Goal: Share content: Share content

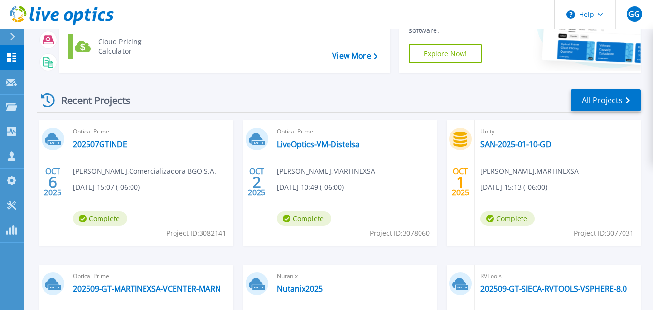
scroll to position [65, 0]
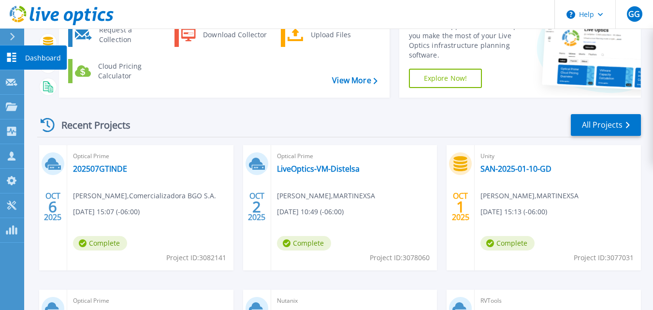
click at [29, 58] on p "Dashboard" at bounding box center [43, 57] width 36 height 25
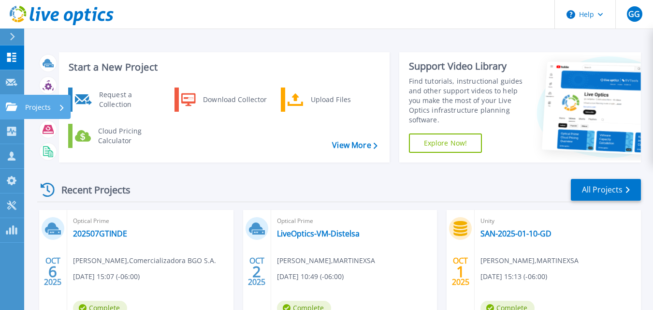
click at [14, 110] on icon at bounding box center [12, 107] width 12 height 8
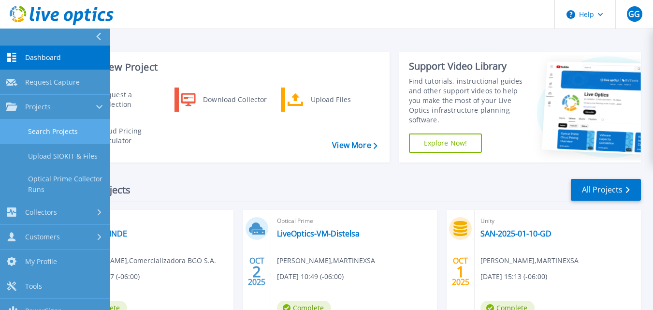
click at [48, 130] on link "Search Projects" at bounding box center [55, 131] width 110 height 25
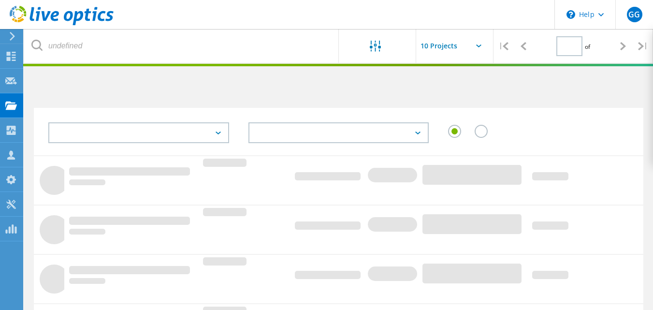
type input "1"
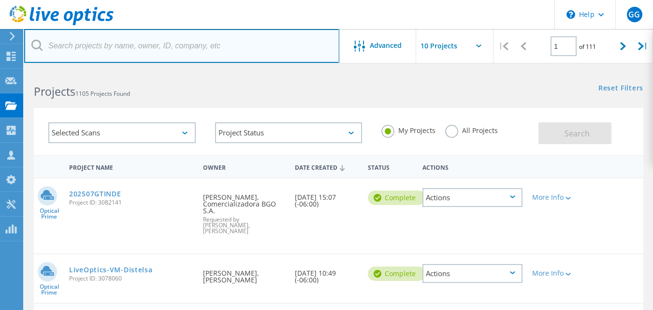
click at [89, 44] on input "text" at bounding box center [181, 46] width 315 height 34
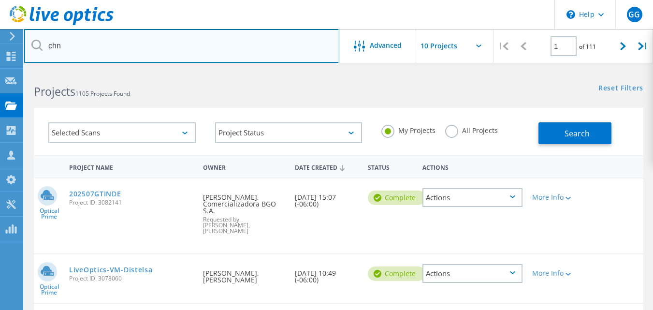
type input "chn"
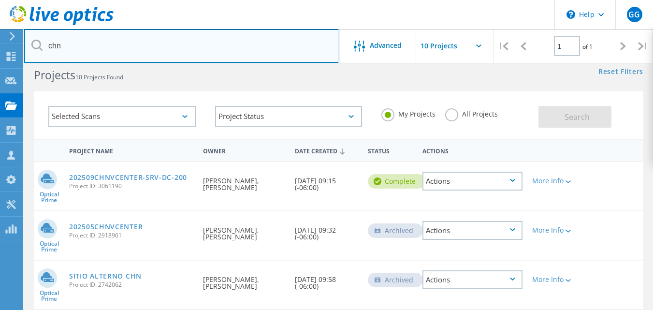
scroll to position [17, 0]
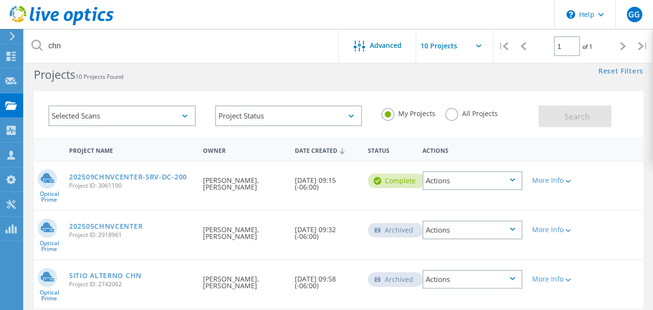
drag, startPoint x: 293, startPoint y: 186, endPoint x: 347, endPoint y: 184, distance: 54.2
click at [348, 184] on div "Date Created 09/19/2025, 09:15 (-06:00)" at bounding box center [326, 181] width 73 height 39
click at [330, 194] on div "Date Created 09/19/2025, 09:15 (-06:00)" at bounding box center [326, 181] width 73 height 39
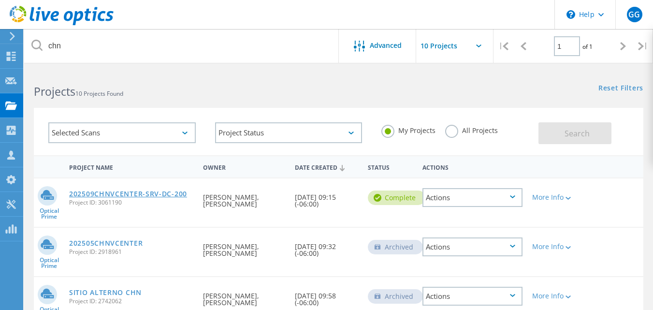
click at [158, 192] on link "202509CHNVCENTER-SRV-DC-200" at bounding box center [128, 194] width 118 height 7
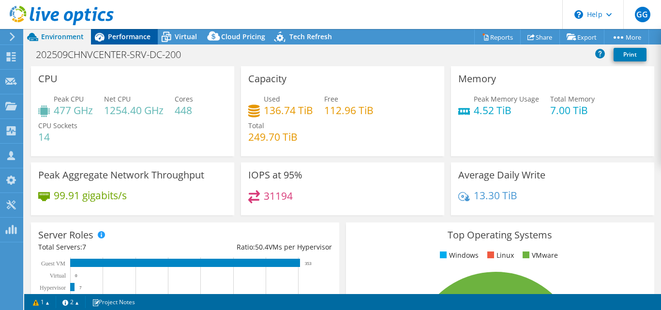
click at [132, 36] on span "Performance" at bounding box center [129, 36] width 43 height 9
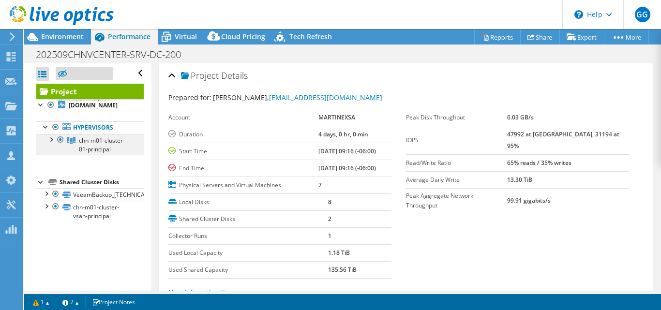
click at [93, 147] on span "chn-m01-cluster-01-principal" at bounding box center [102, 144] width 46 height 17
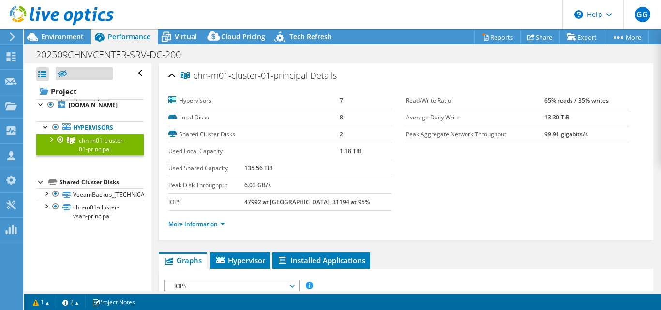
click at [50, 135] on div at bounding box center [51, 139] width 10 height 10
click at [53, 139] on div at bounding box center [51, 139] width 10 height 10
click at [45, 198] on div at bounding box center [46, 193] width 10 height 10
select select "USD"
click at [51, 138] on div at bounding box center [51, 139] width 10 height 10
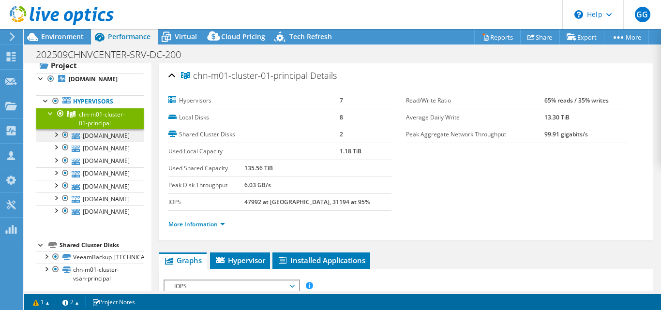
scroll to position [32, 0]
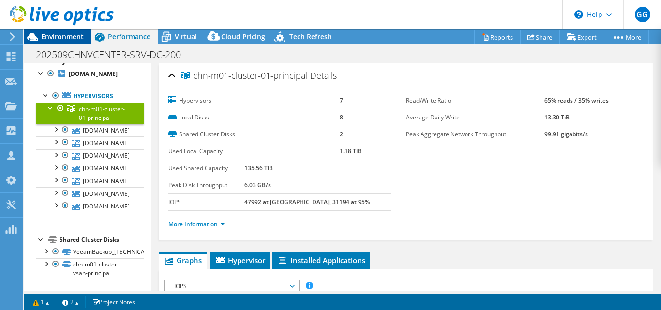
click at [56, 41] on div "Environment" at bounding box center [57, 36] width 67 height 15
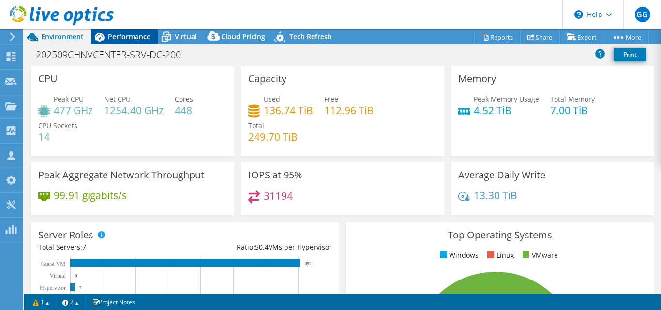
click at [124, 38] on span "Performance" at bounding box center [129, 36] width 43 height 9
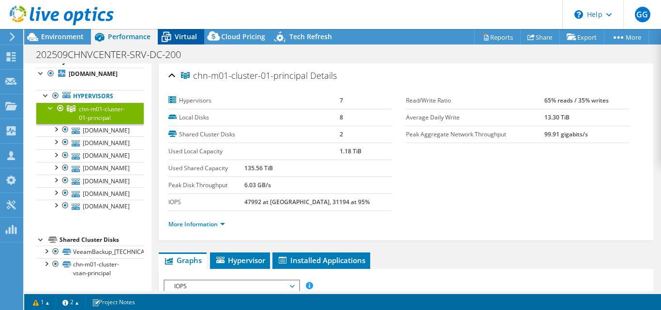
click at [185, 36] on span "Virtual" at bounding box center [186, 36] width 22 height 9
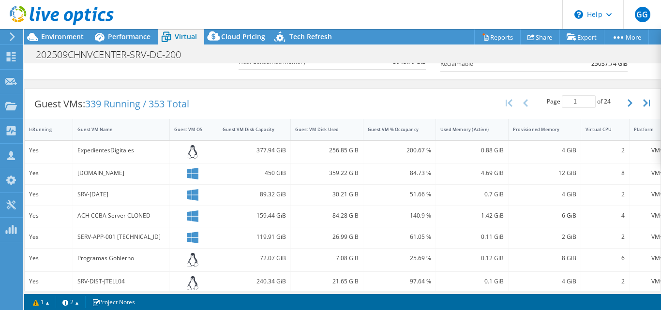
scroll to position [164, 0]
click at [113, 129] on div "Guest VM Name" at bounding box center [115, 130] width 76 height 6
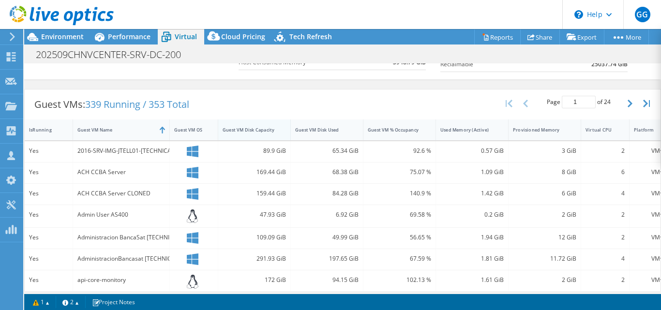
click at [247, 129] on div "Guest VM Disk Capacity" at bounding box center [248, 130] width 52 height 6
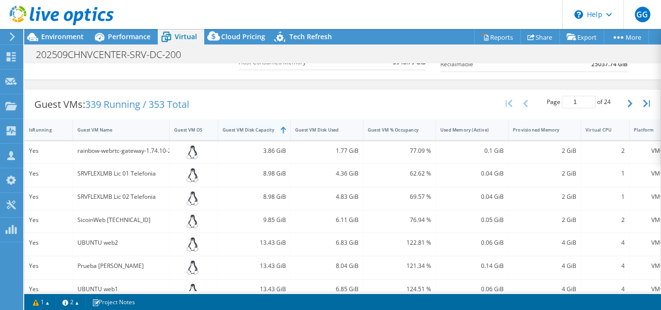
click at [256, 127] on div "Guest VM Disk Capacity" at bounding box center [248, 130] width 52 height 6
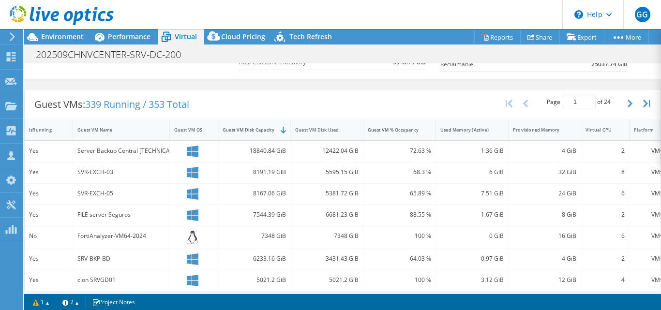
scroll to position [171, 0]
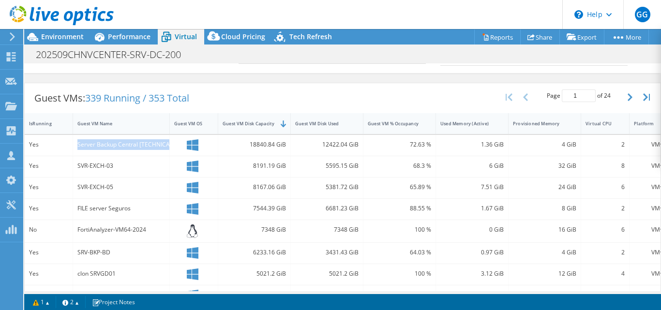
drag, startPoint x: 86, startPoint y: 150, endPoint x: 167, endPoint y: 145, distance: 80.9
click at [167, 145] on div "Server Backup Central 172.31.100.5" at bounding box center [121, 145] width 97 height 21
click at [143, 175] on div "SVR-EXCH-03" at bounding box center [121, 166] width 97 height 21
drag, startPoint x: 121, startPoint y: 191, endPoint x: 147, endPoint y: 191, distance: 25.6
click at [147, 191] on div "SVR-EXCH-05" at bounding box center [121, 187] width 97 height 21
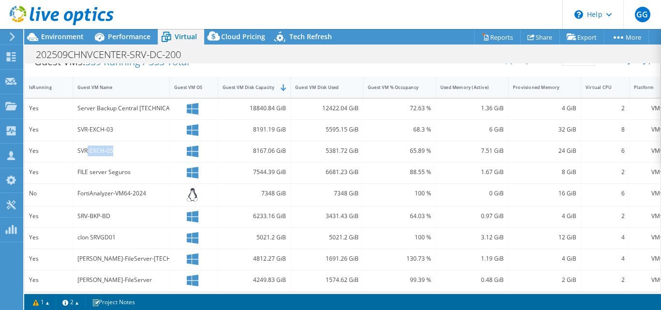
scroll to position [207, 0]
drag, startPoint x: 77, startPoint y: 173, endPoint x: 138, endPoint y: 171, distance: 60.9
click at [138, 171] on div "FILE server Seguros" at bounding box center [121, 171] width 88 height 11
drag, startPoint x: 262, startPoint y: 170, endPoint x: 299, endPoint y: 171, distance: 37.2
click at [299, 171] on div "Yes FILE server Seguros 7544.39 GiB 6681.23 GiB 88.55 % 1.67 GiB 8 GiB 2 VMware" at bounding box center [351, 172] width 653 height 21
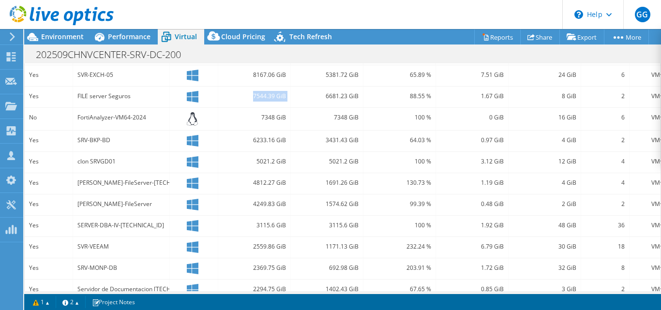
scroll to position [283, 0]
drag, startPoint x: 259, startPoint y: 172, endPoint x: 118, endPoint y: 183, distance: 141.1
click at [116, 183] on div "VSRV-FileServer-172.31.100.6 New" at bounding box center [121, 182] width 88 height 11
drag, startPoint x: 267, startPoint y: 187, endPoint x: 294, endPoint y: 187, distance: 26.1
click at [294, 187] on div "Yes VSRV-FileServer-172.31.100.6 New 4812.27 GiB 1691.26 GiB 130.73 % 1.19 GiB …" at bounding box center [351, 183] width 653 height 21
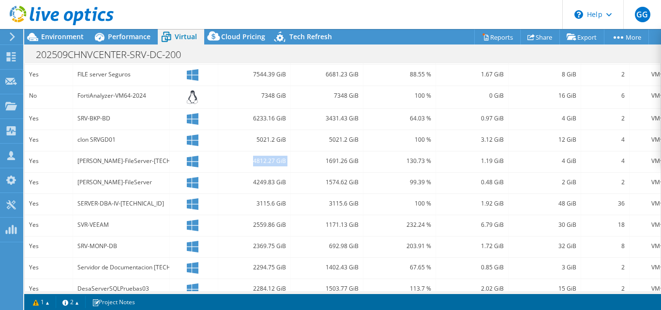
scroll to position [319, 0]
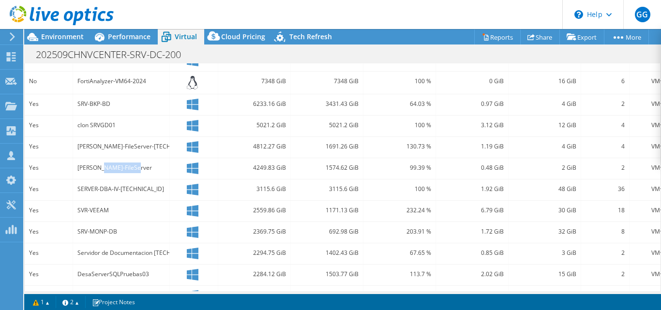
drag, startPoint x: 138, startPoint y: 169, endPoint x: 146, endPoint y: 169, distance: 8.2
click at [146, 169] on div "DESA-VSRV-FileServer" at bounding box center [121, 167] width 88 height 11
drag, startPoint x: 277, startPoint y: 169, endPoint x: 309, endPoint y: 170, distance: 32.4
click at [309, 170] on div "Yes DESA-VSRV-FileServer 4249.83 GiB 1574.62 GiB 99.39 % 0.48 GiB 2 GiB 2 VMware" at bounding box center [351, 168] width 653 height 21
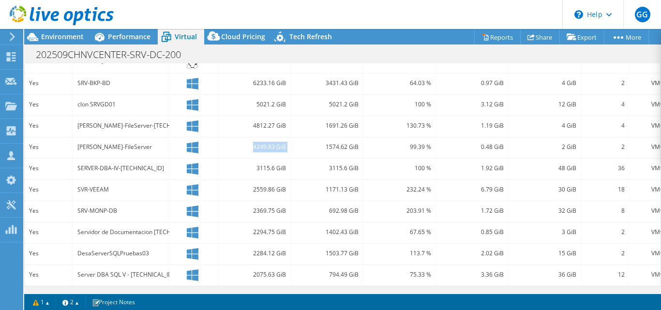
scroll to position [347, 0]
drag, startPoint x: 78, startPoint y: 162, endPoint x: 161, endPoint y: 162, distance: 82.7
click at [161, 163] on div "SERVER-DBA-IV-172.31.100.17" at bounding box center [121, 168] width 88 height 11
drag, startPoint x: 256, startPoint y: 161, endPoint x: 285, endPoint y: 163, distance: 29.1
click at [285, 163] on div "3115.6 GiB" at bounding box center [253, 168] width 63 height 11
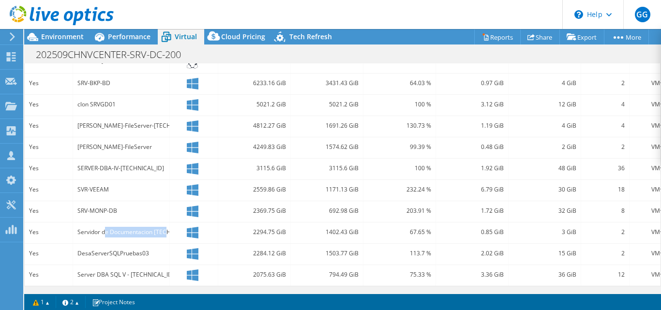
drag, startPoint x: 106, startPoint y: 223, endPoint x: 167, endPoint y: 223, distance: 60.9
click at [165, 227] on div "Servidor de Documentacion 172.31.100.195" at bounding box center [121, 232] width 88 height 11
click at [498, 35] on link "Reports" at bounding box center [497, 36] width 46 height 15
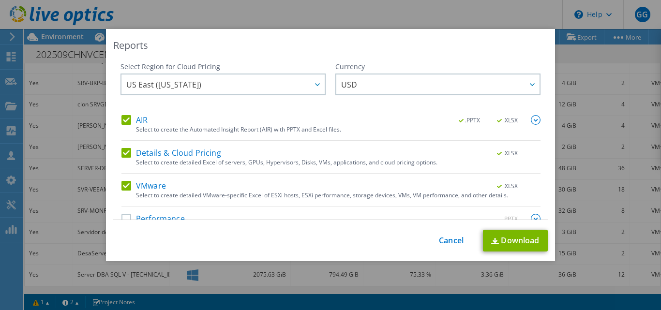
click at [126, 119] on label "AIR" at bounding box center [134, 120] width 26 height 10
click at [0, 0] on input "AIR" at bounding box center [0, 0] width 0 height 0
click at [126, 153] on label "Details & Cloud Pricing" at bounding box center [171, 153] width 100 height 10
click at [0, 0] on input "Details & Cloud Pricing" at bounding box center [0, 0] width 0 height 0
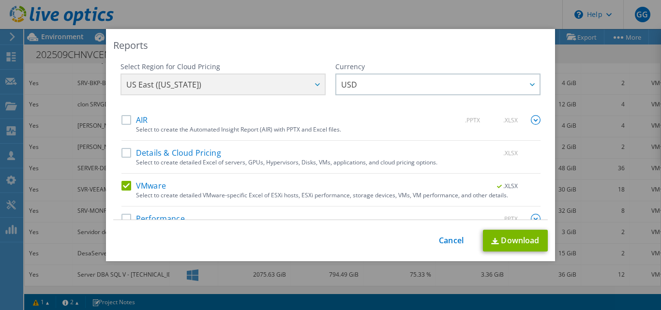
scroll to position [19, 0]
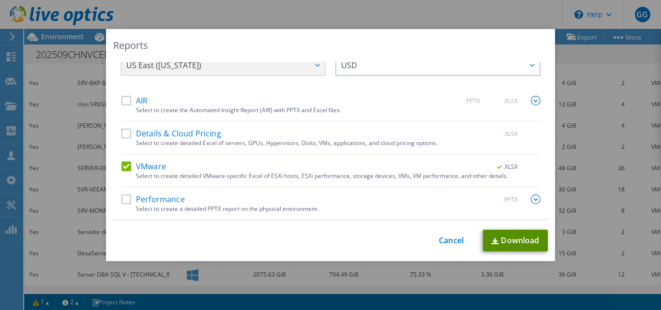
click at [518, 237] on link "Download" at bounding box center [515, 241] width 65 height 22
click at [124, 165] on label "VMware" at bounding box center [143, 167] width 44 height 10
click at [0, 0] on input "VMware" at bounding box center [0, 0] width 0 height 0
drag, startPoint x: 123, startPoint y: 199, endPoint x: 146, endPoint y: 193, distance: 23.5
click at [123, 199] on label "Performance" at bounding box center [152, 199] width 63 height 10
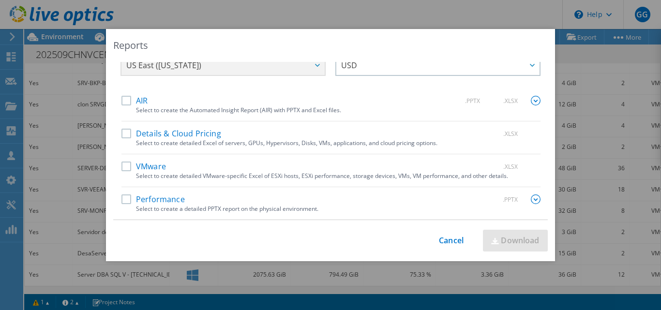
click at [0, 0] on input "Performance" at bounding box center [0, 0] width 0 height 0
click at [517, 200] on div ".PPTX" at bounding box center [512, 199] width 56 height 11
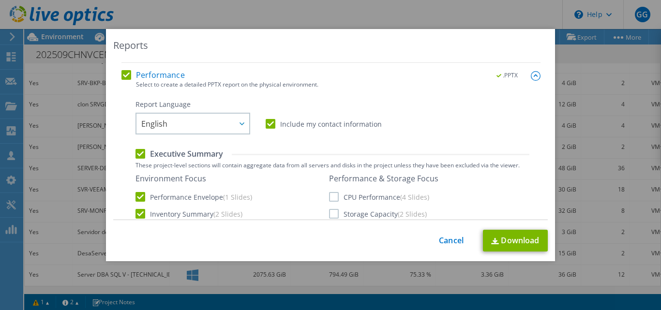
scroll to position [215, 0]
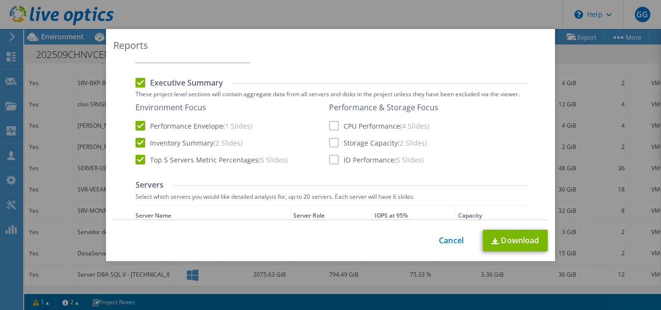
click at [139, 160] on label "Top 5 Servers Metric Percentages (5 Slides)" at bounding box center [211, 160] width 152 height 10
click at [0, 0] on input "Top 5 Servers Metric Percentages (5 Slides)" at bounding box center [0, 0] width 0 height 0
click at [329, 143] on label "Storage Capacity (2 Slides)" at bounding box center [378, 143] width 98 height 10
click at [0, 0] on input "Storage Capacity (2 Slides)" at bounding box center [0, 0] width 0 height 0
click at [506, 238] on link "Download" at bounding box center [515, 241] width 65 height 22
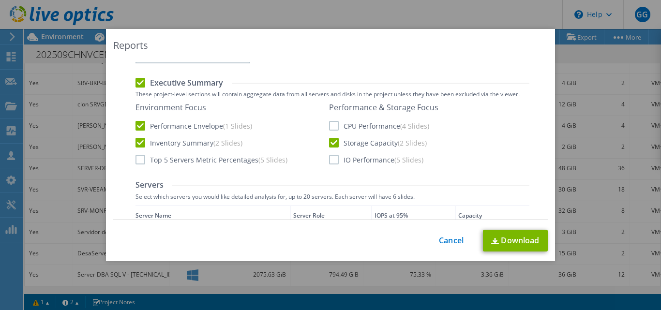
click at [444, 240] on link "Cancel" at bounding box center [451, 240] width 25 height 9
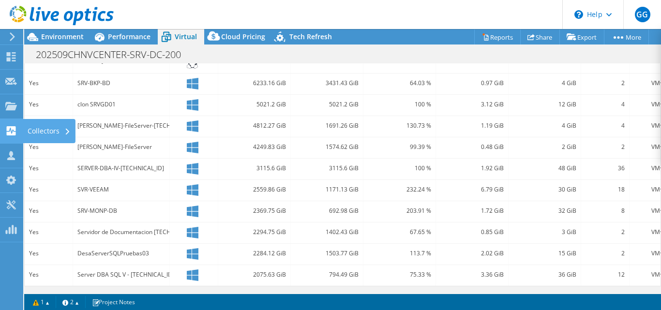
click at [12, 131] on icon at bounding box center [11, 130] width 12 height 9
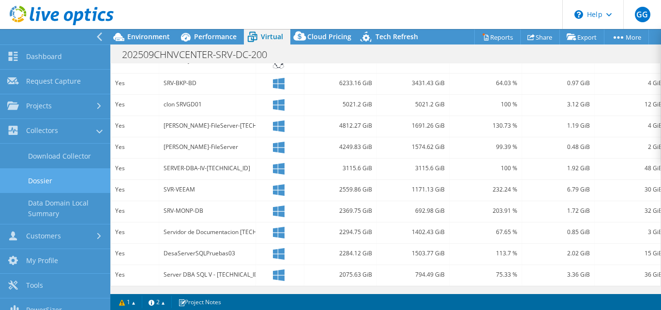
click at [43, 176] on link "Dossier" at bounding box center [55, 180] width 110 height 25
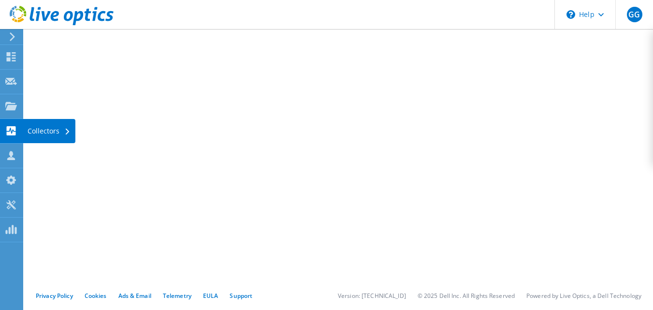
click at [11, 130] on icon at bounding box center [11, 130] width 12 height 9
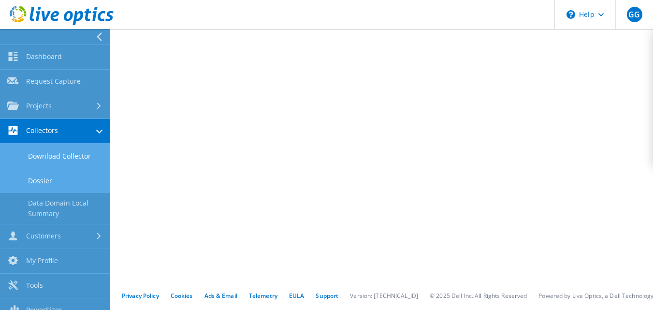
click at [53, 154] on link "Download Collector" at bounding box center [55, 156] width 110 height 25
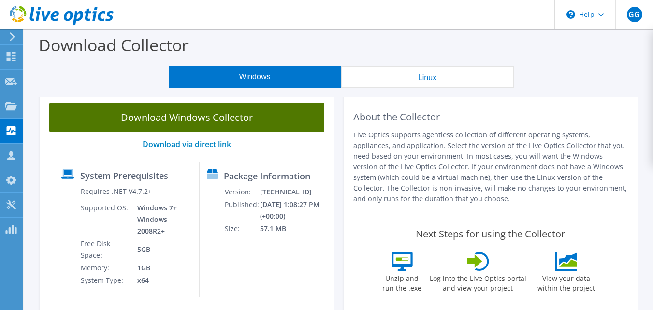
click at [186, 116] on link "Download Windows Collector" at bounding box center [186, 117] width 275 height 29
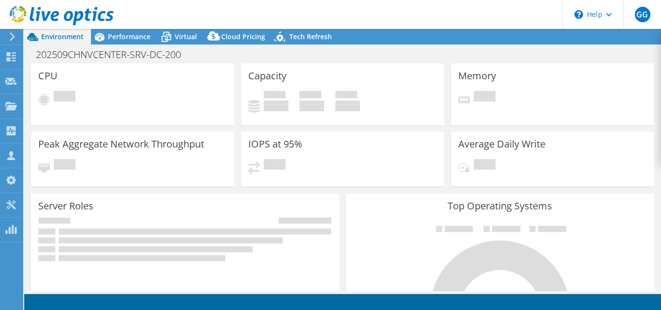
select select "USD"
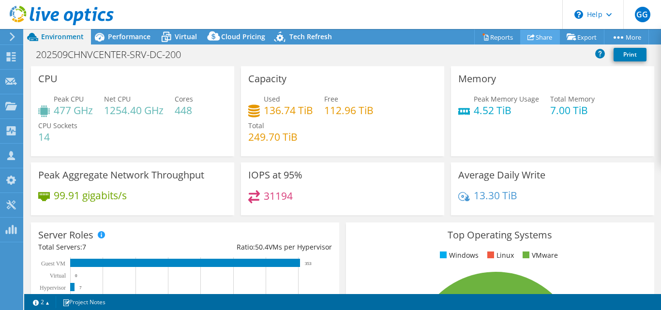
click at [541, 37] on link "Share" at bounding box center [540, 36] width 40 height 15
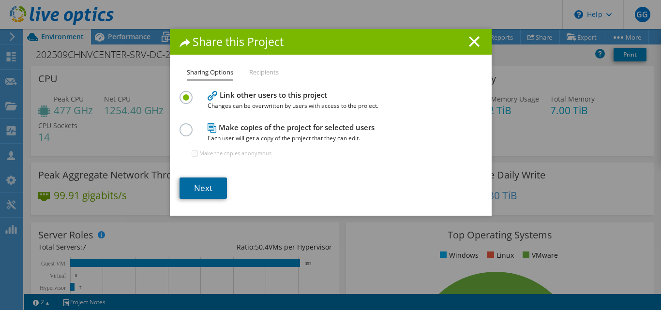
click at [205, 180] on link "Next" at bounding box center [202, 187] width 47 height 21
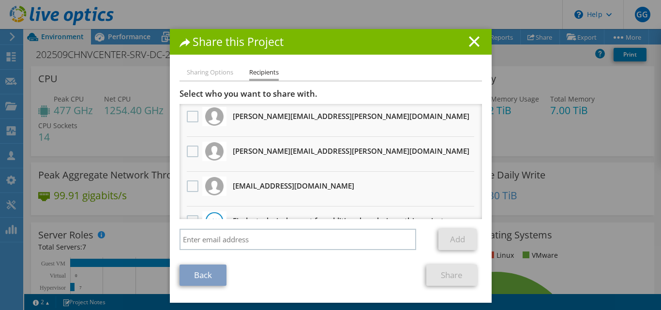
scroll to position [94, 0]
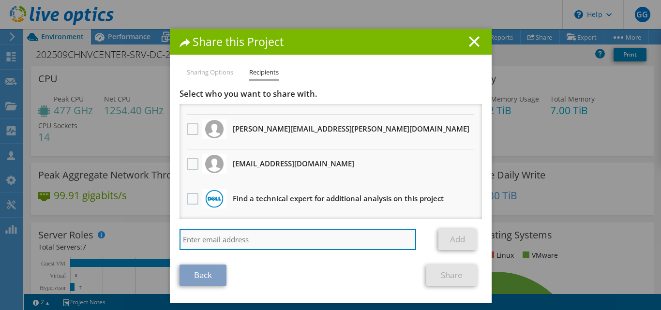
click at [250, 240] on input "search" at bounding box center [297, 239] width 237 height 21
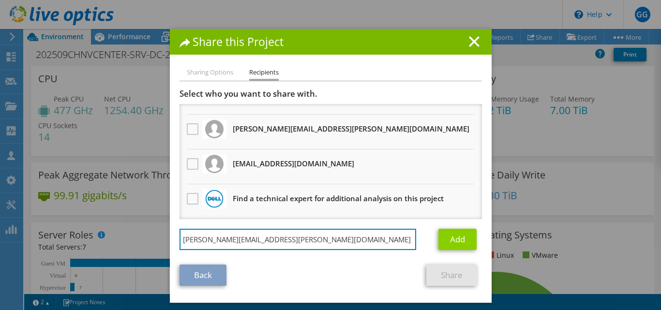
type input "[PERSON_NAME][EMAIL_ADDRESS][PERSON_NAME][DOMAIN_NAME]"
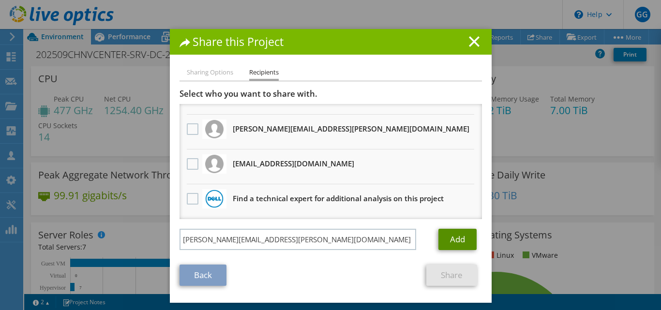
click at [456, 241] on link "Add" at bounding box center [457, 239] width 38 height 21
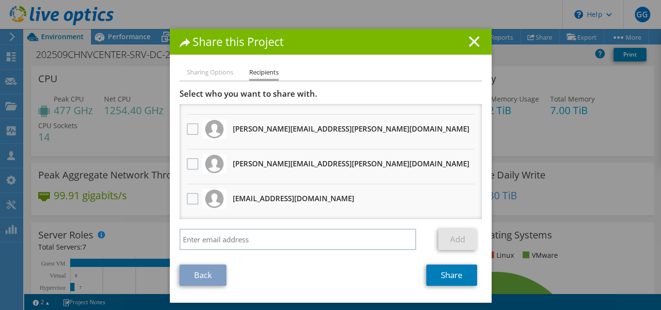
scroll to position [129, 0]
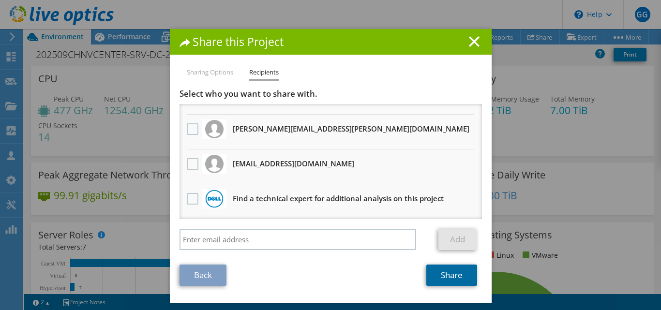
click at [438, 273] on link "Share" at bounding box center [451, 275] width 51 height 21
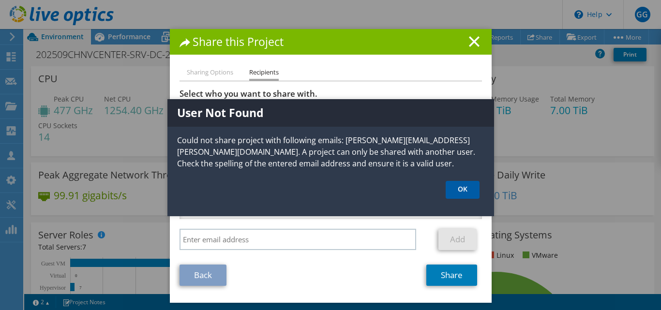
click at [455, 191] on link "OK" at bounding box center [462, 190] width 34 height 18
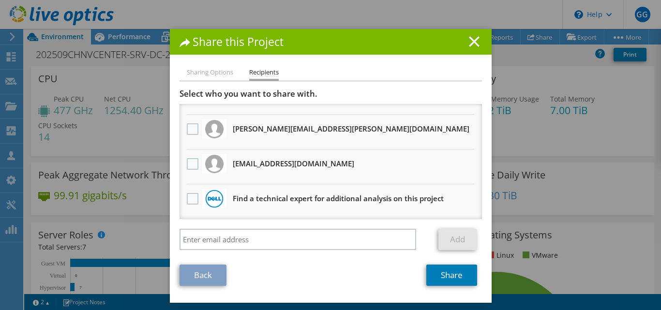
click at [473, 41] on icon at bounding box center [474, 41] width 11 height 11
